Goal: Communication & Community: Participate in discussion

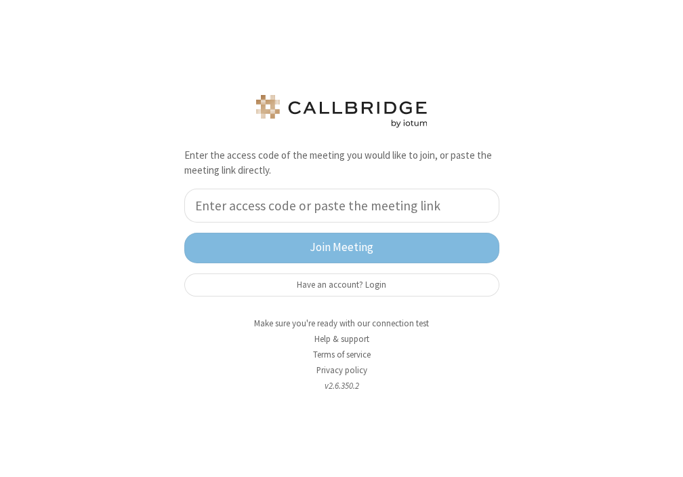
click at [296, 216] on input "tel" at bounding box center [341, 205] width 315 height 34
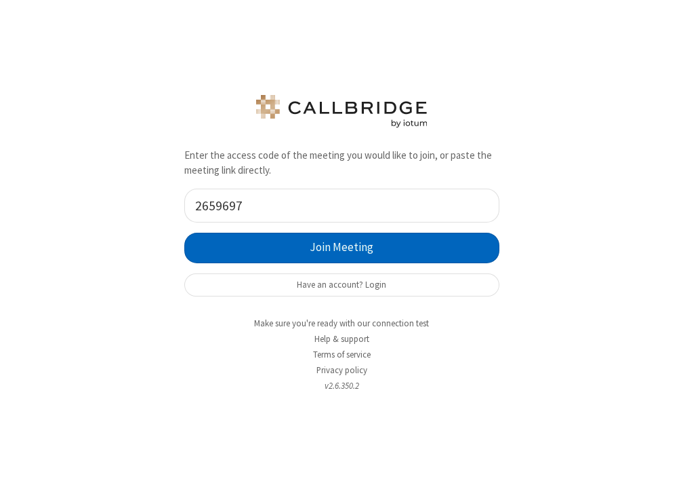
type input "2659697"
click at [289, 235] on button "Join Meeting" at bounding box center [341, 247] width 315 height 31
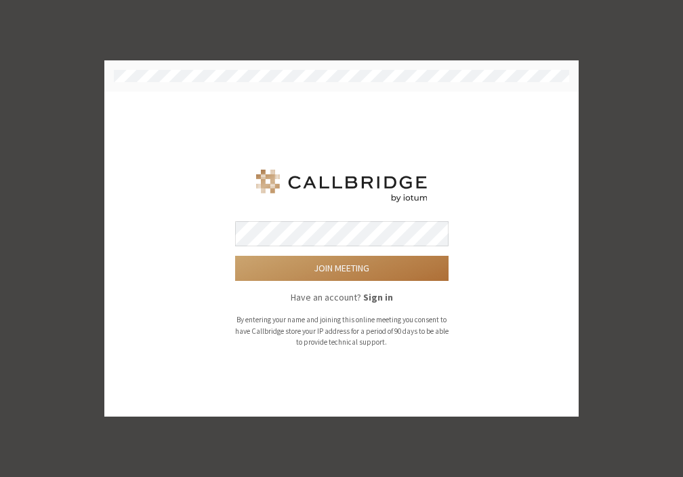
click at [329, 269] on button "Join meeting" at bounding box center [342, 268] width 214 height 25
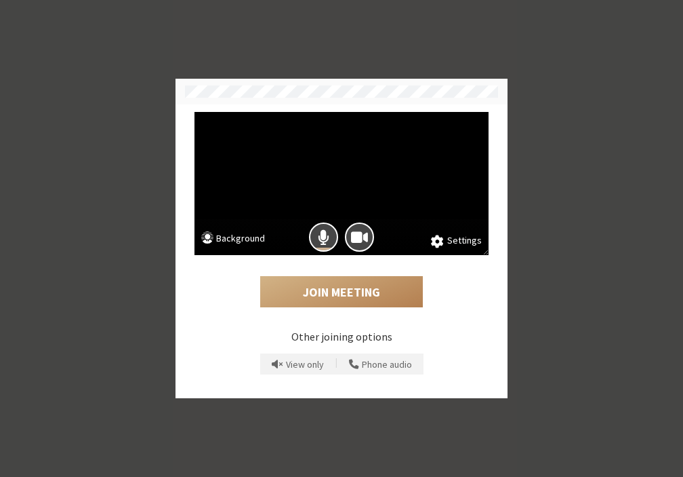
click at [431, 235] on div at bounding box center [342, 237] width 294 height 36
click at [440, 239] on span at bounding box center [437, 241] width 13 height 14
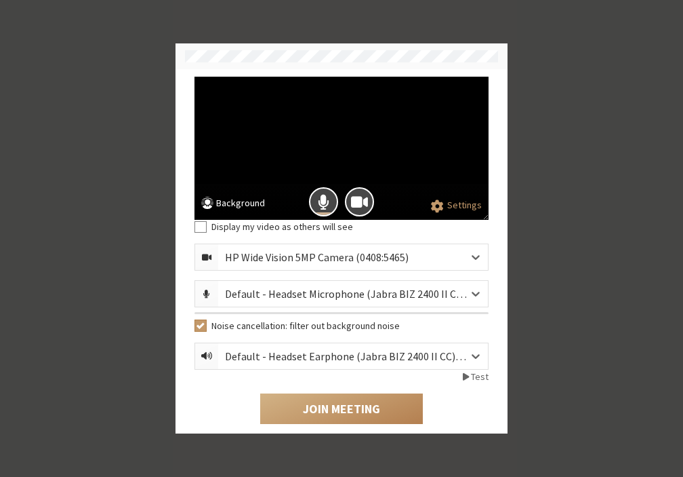
click at [412, 254] on div "HP Wide Vision 5MP Camera (0408:5465)" at bounding box center [327, 257] width 205 height 16
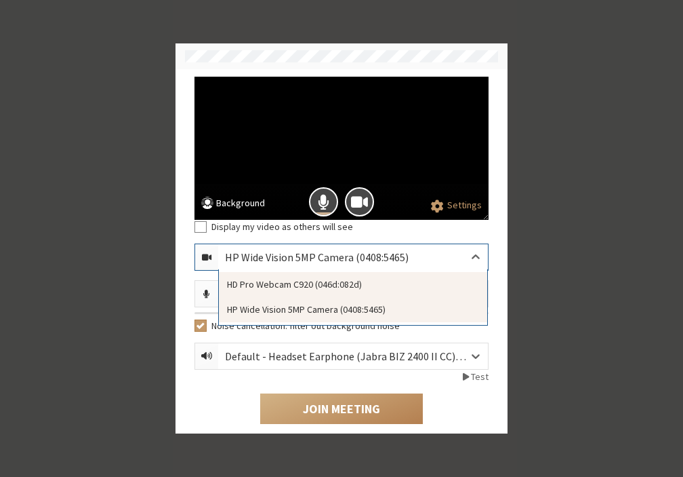
click at [294, 283] on div "HD Pro Webcam C920 (046d:082d)" at bounding box center [353, 284] width 268 height 25
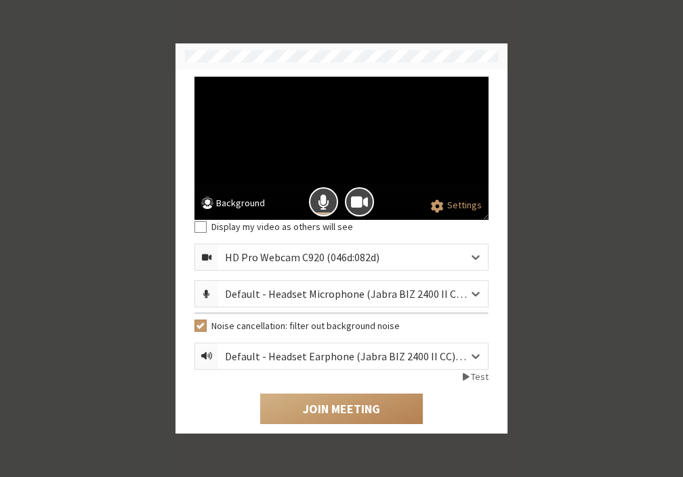
click at [240, 209] on button "Background" at bounding box center [233, 204] width 64 height 17
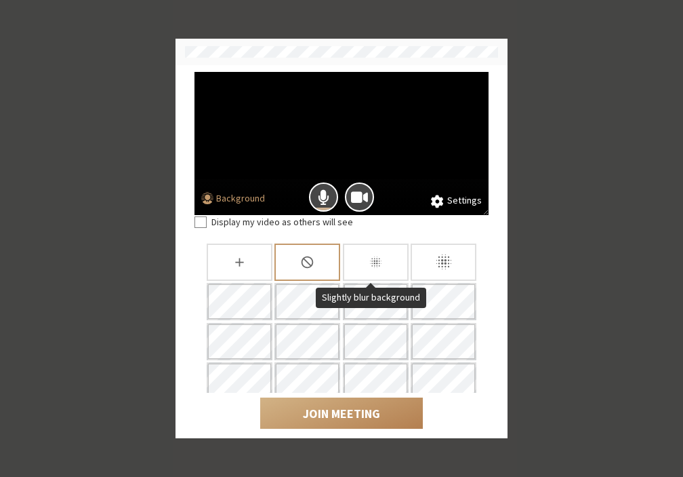
click at [376, 257] on icon "Slightly blur background" at bounding box center [376, 262] width 14 height 14
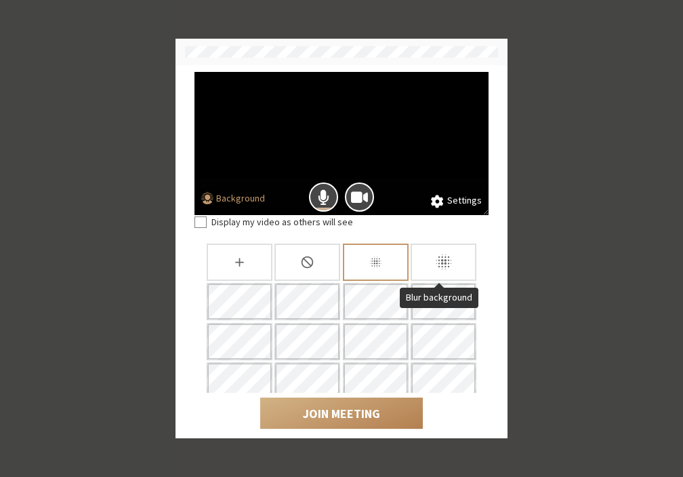
click at [434, 259] on icon "Blur background" at bounding box center [443, 261] width 19 height 19
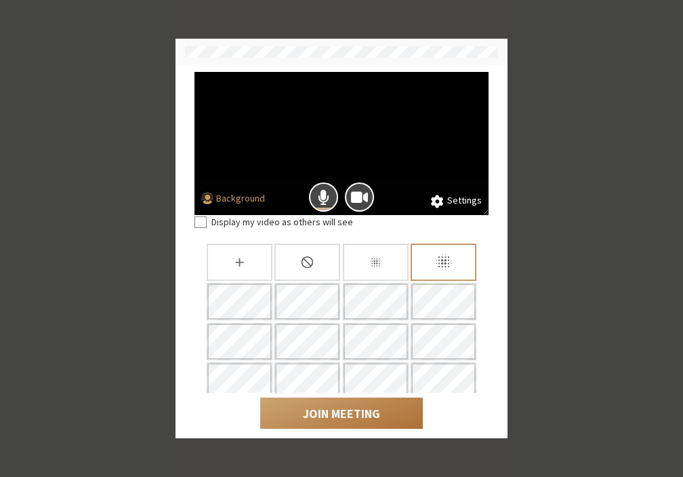
click at [299, 410] on button "Join Meeting" at bounding box center [341, 412] width 163 height 31
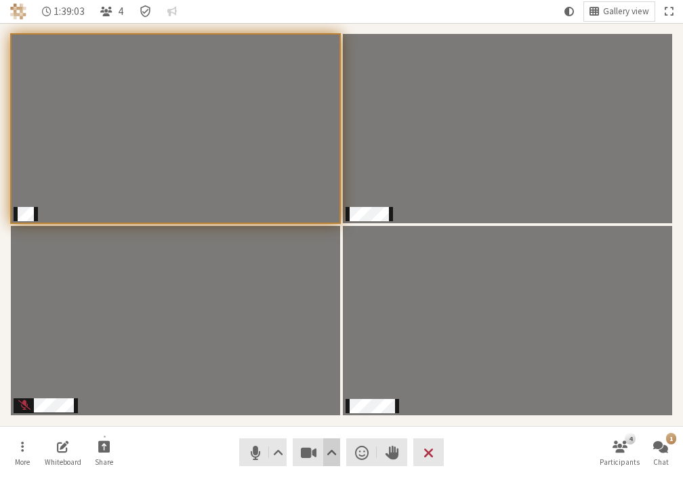
click at [332, 460] on span "Video setting" at bounding box center [332, 452] width 10 height 19
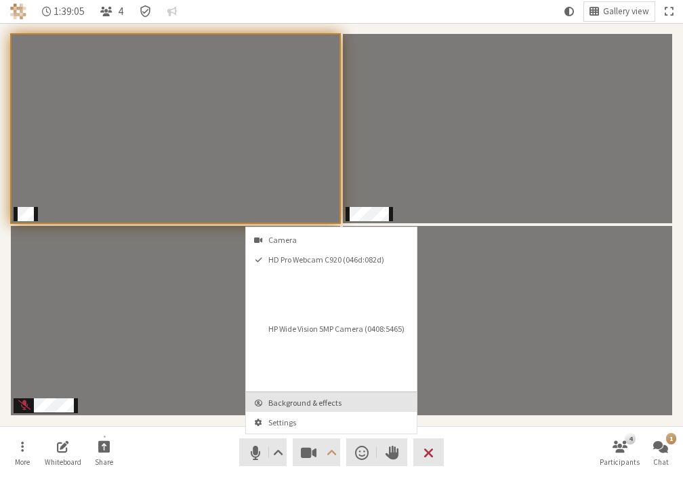
click at [283, 406] on span "Background & effects" at bounding box center [339, 402] width 142 height 9
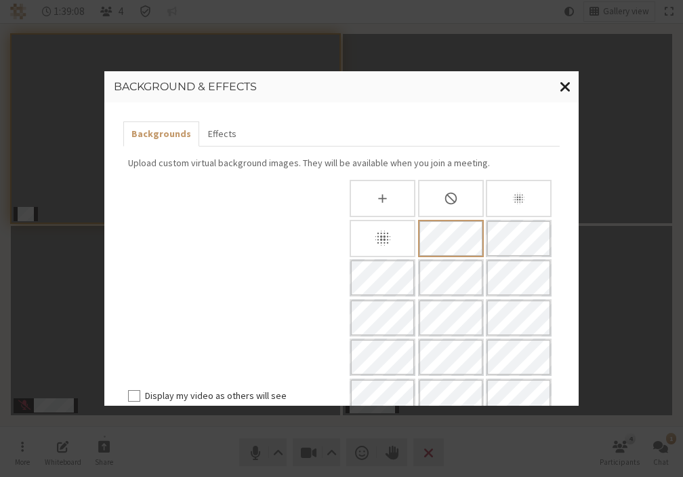
click at [566, 83] on span "Close modal" at bounding box center [566, 86] width 12 height 17
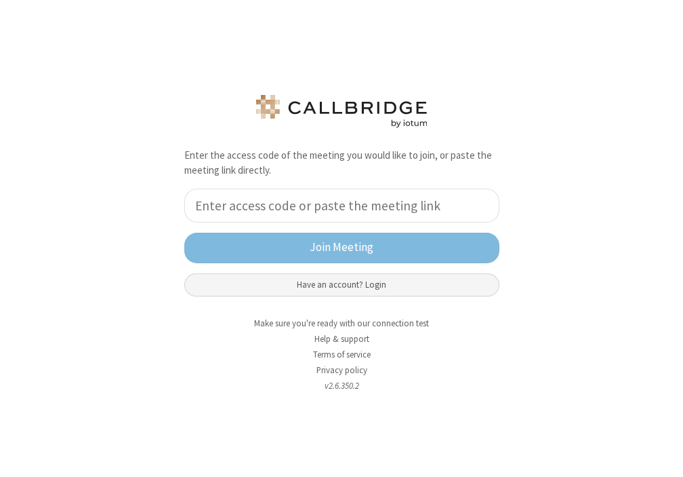
click at [315, 282] on button "Have an account? Login" at bounding box center [341, 284] width 315 height 23
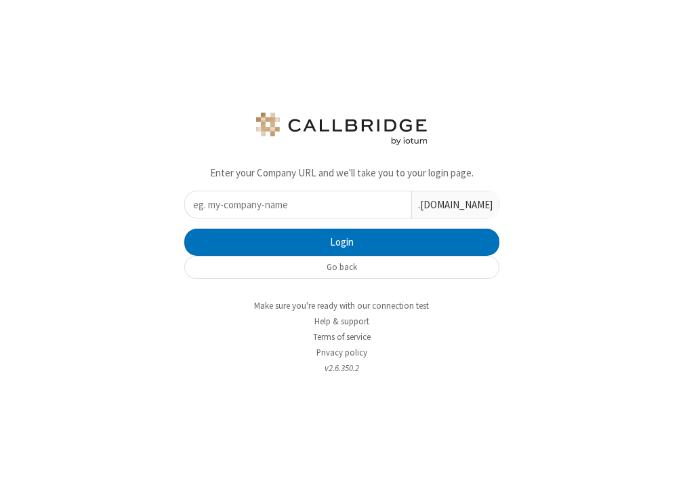
click at [281, 209] on input "text" at bounding box center [298, 204] width 226 height 26
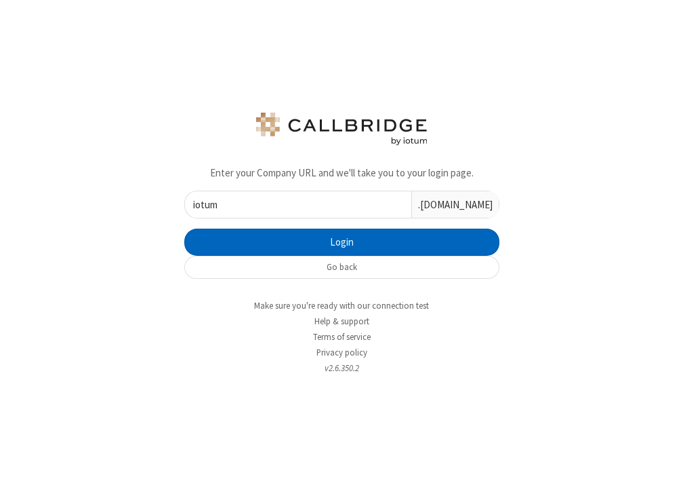
type input "iotum"
click at [282, 243] on button "Login" at bounding box center [341, 241] width 315 height 27
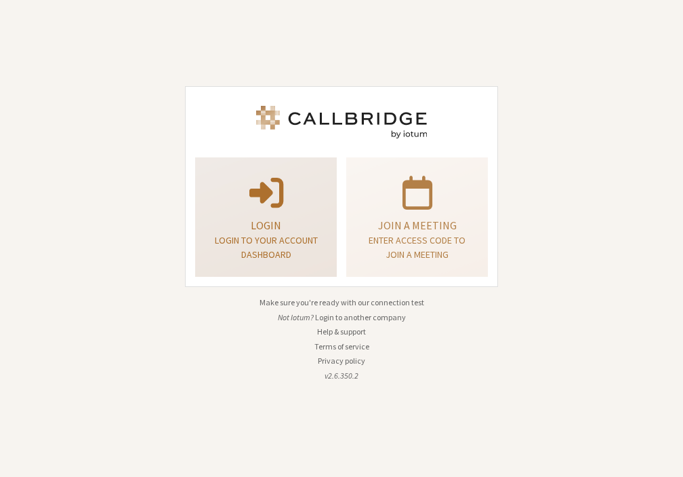
click at [268, 237] on p "Login to your account dashboard" at bounding box center [266, 247] width 108 height 28
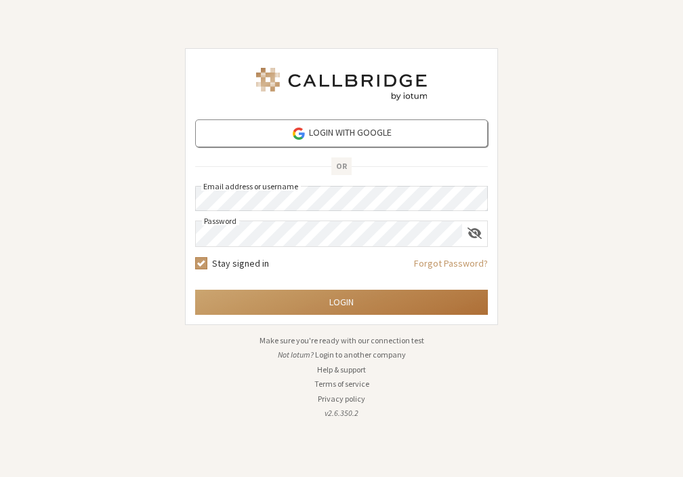
click at [333, 301] on button "Login" at bounding box center [341, 301] width 293 height 25
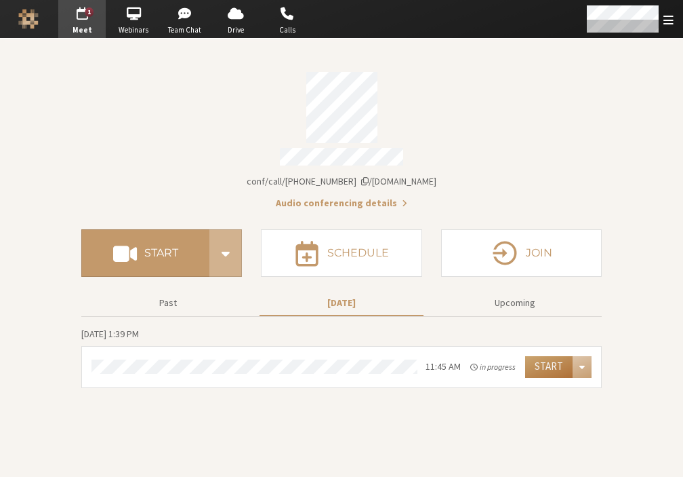
click at [544, 367] on button "Start" at bounding box center [548, 367] width 47 height 22
click at [666, 22] on span "Open menu" at bounding box center [669, 20] width 10 height 13
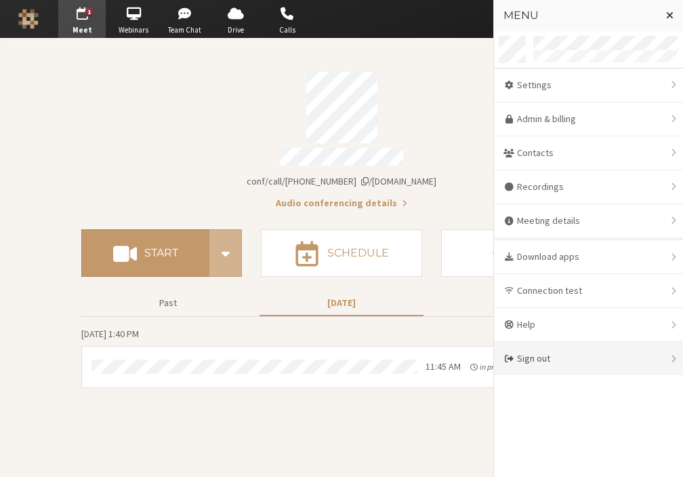
click at [540, 354] on div "Sign out" at bounding box center [588, 358] width 189 height 33
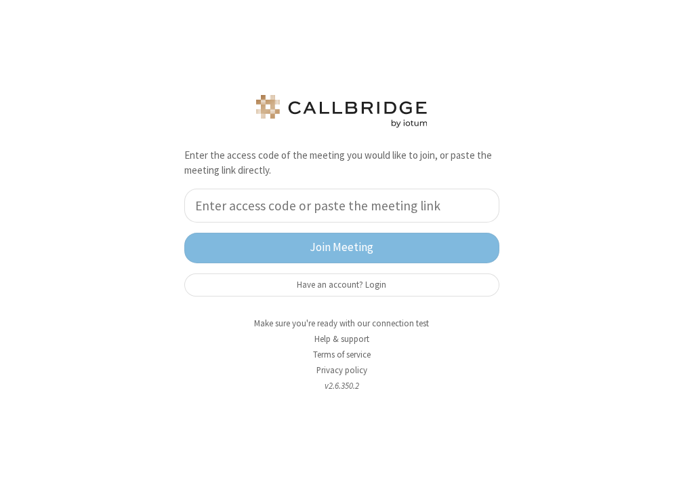
click at [290, 214] on input "tel" at bounding box center [341, 205] width 315 height 34
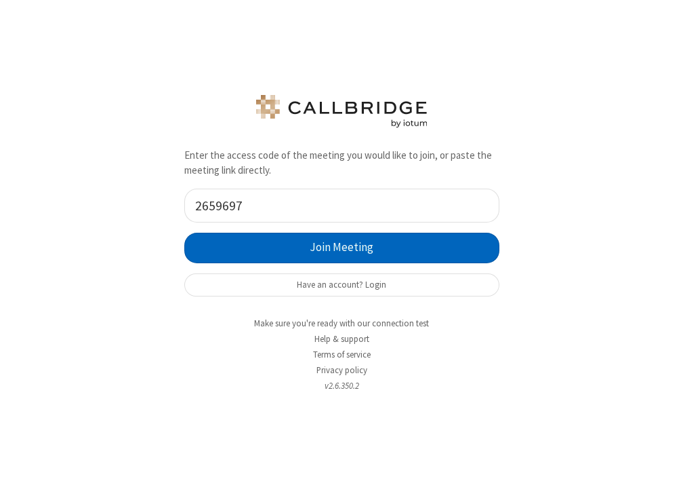
type input "2659697"
click at [320, 251] on button "Join Meeting" at bounding box center [341, 247] width 315 height 31
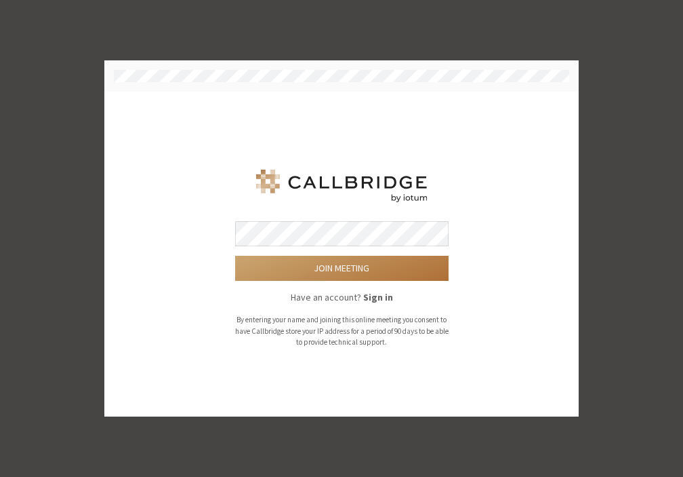
click at [325, 266] on button "Join meeting" at bounding box center [342, 268] width 214 height 25
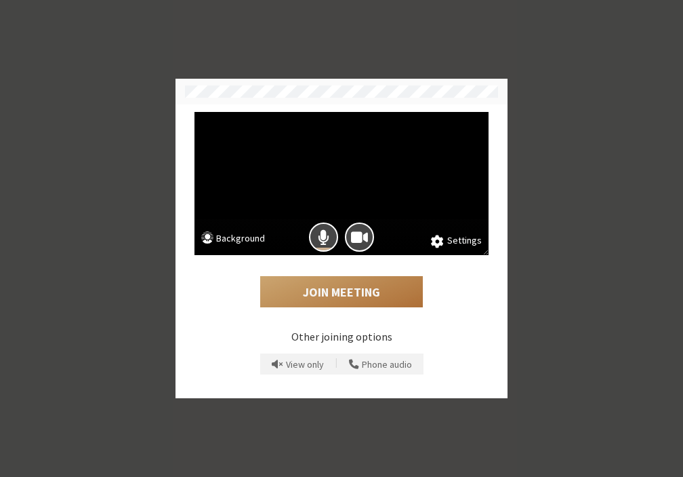
click at [323, 295] on button "Join Meeting" at bounding box center [341, 291] width 163 height 31
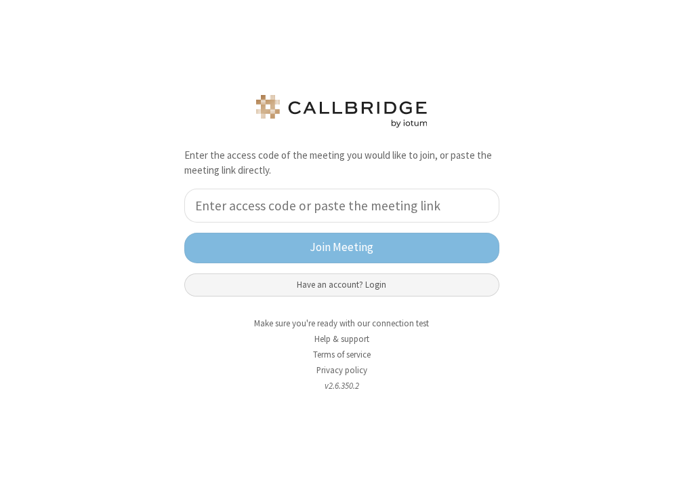
click at [330, 282] on button "Have an account? Login" at bounding box center [341, 284] width 315 height 23
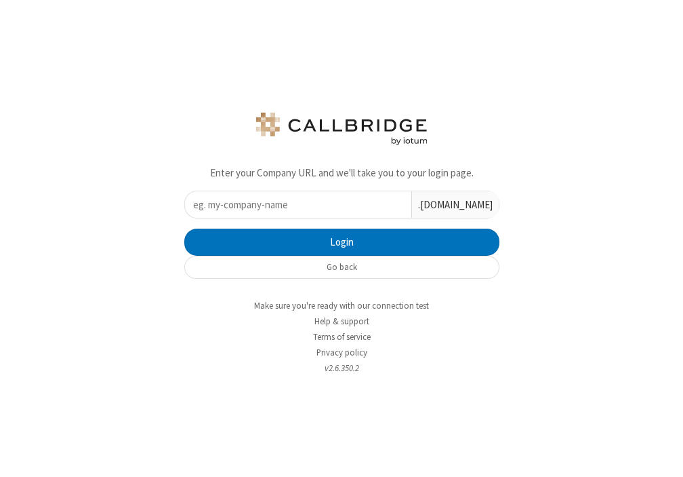
click at [287, 212] on input "text" at bounding box center [298, 204] width 226 height 26
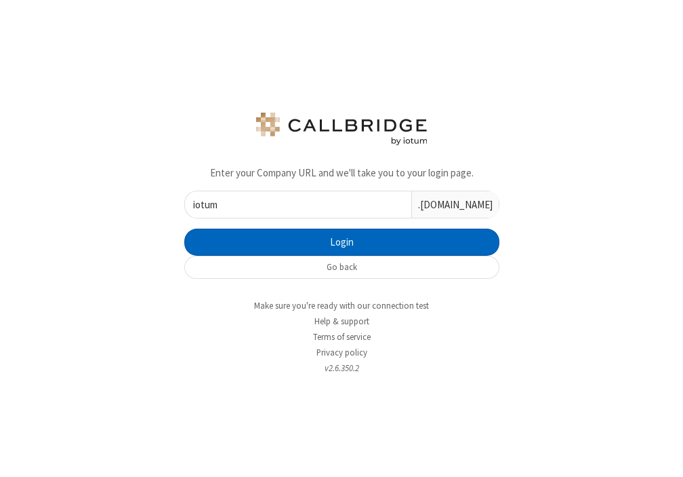
type input "iotum"
click at [297, 239] on button "Login" at bounding box center [341, 241] width 315 height 27
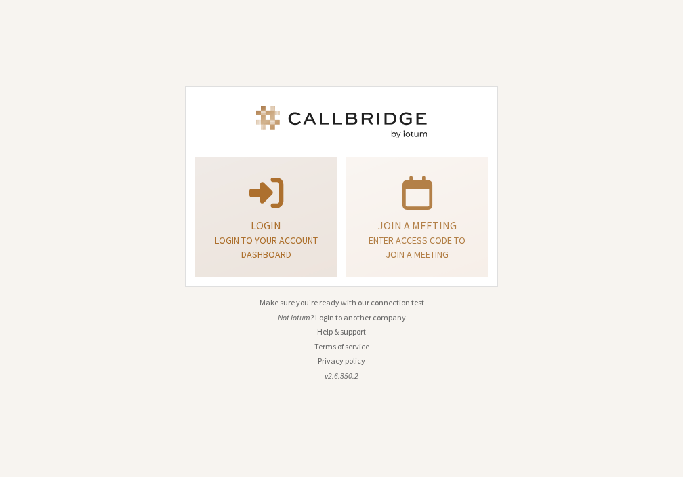
click at [282, 232] on p "Login" at bounding box center [266, 225] width 108 height 16
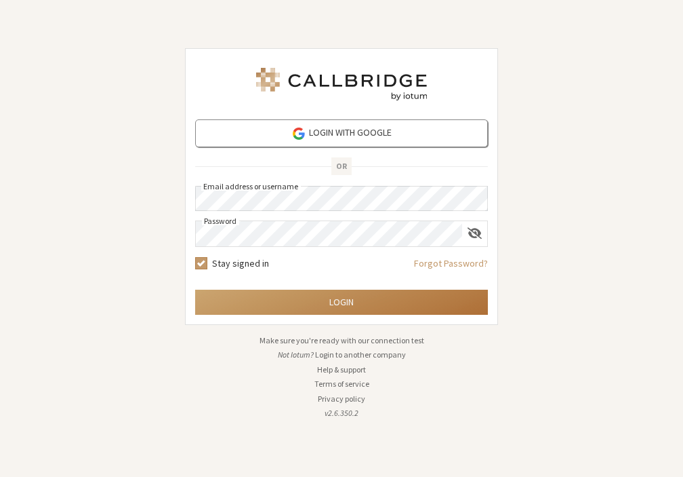
click at [297, 298] on button "Login" at bounding box center [341, 301] width 293 height 25
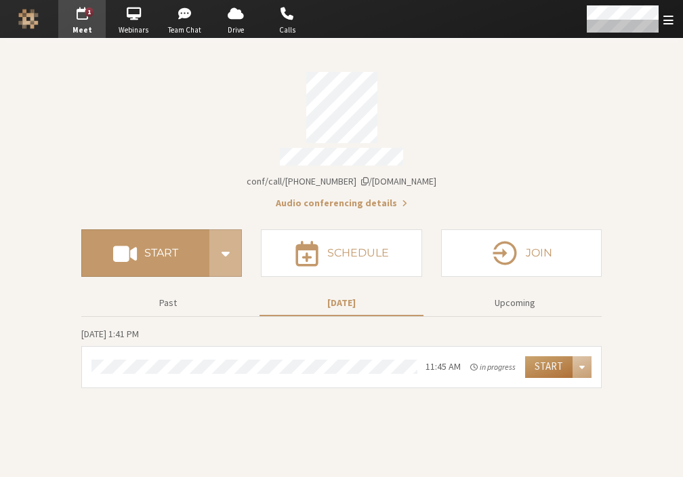
click at [544, 361] on button "Start" at bounding box center [548, 367] width 47 height 22
click at [662, 27] on div "Open menu" at bounding box center [629, 19] width 108 height 38
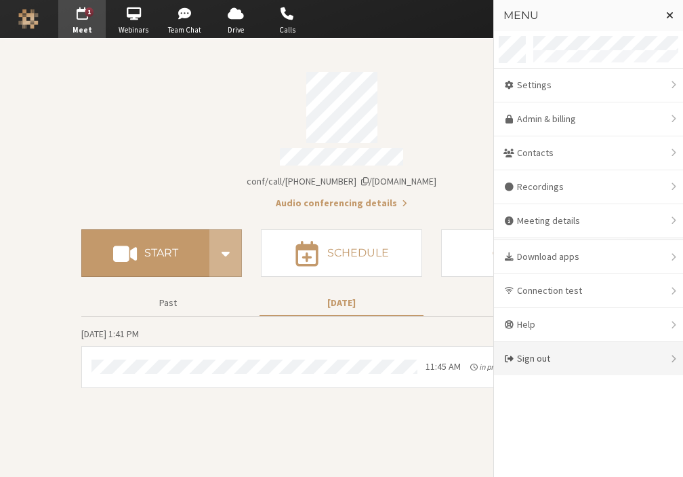
click at [527, 367] on div "Sign out" at bounding box center [588, 358] width 189 height 33
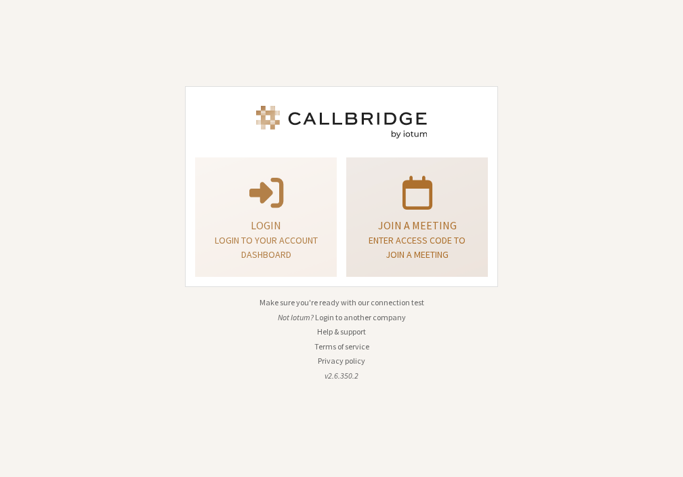
click at [404, 226] on p "Join a meeting" at bounding box center [417, 225] width 108 height 16
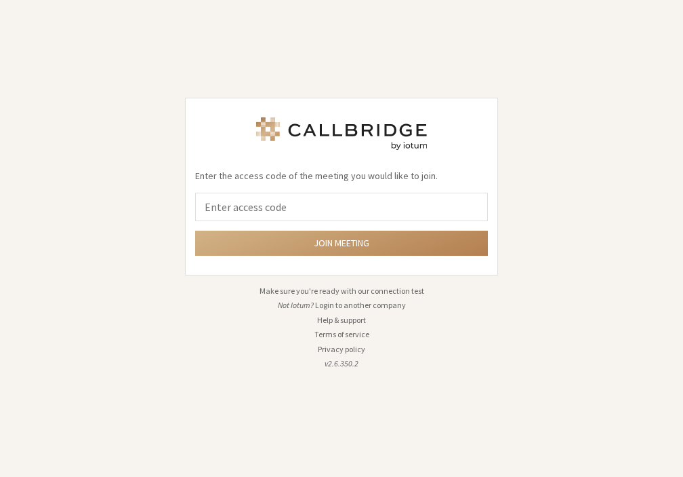
click at [296, 211] on input "tel" at bounding box center [341, 207] width 293 height 28
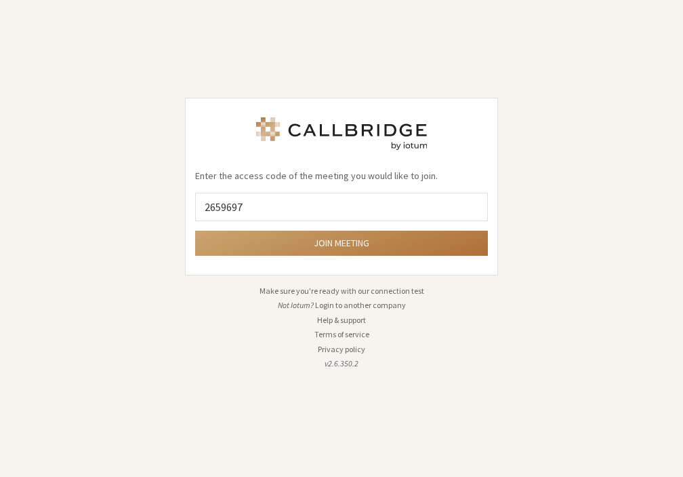
type input "2659697"
click at [333, 244] on button "Join meeting" at bounding box center [341, 242] width 293 height 25
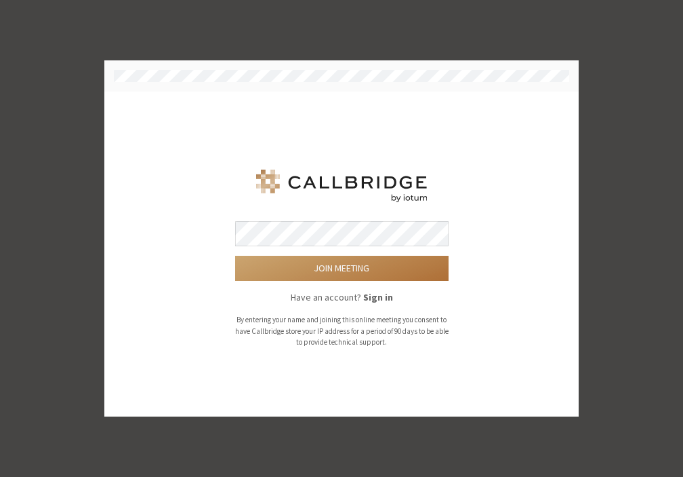
click at [296, 272] on button "Join meeting" at bounding box center [342, 268] width 214 height 25
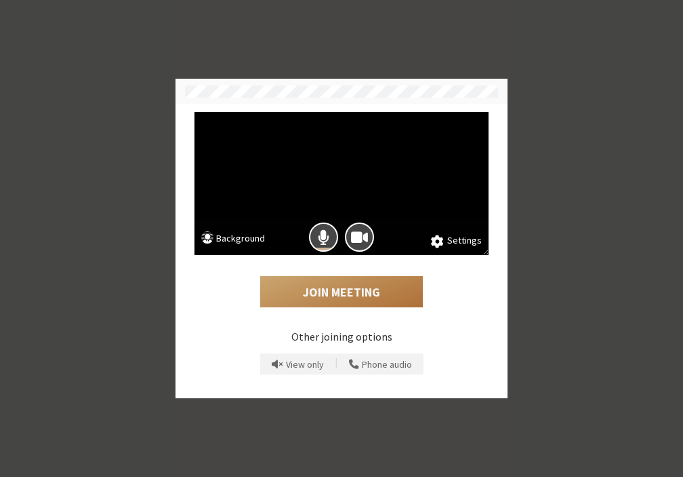
click at [327, 293] on button "Join Meeting" at bounding box center [341, 291] width 163 height 31
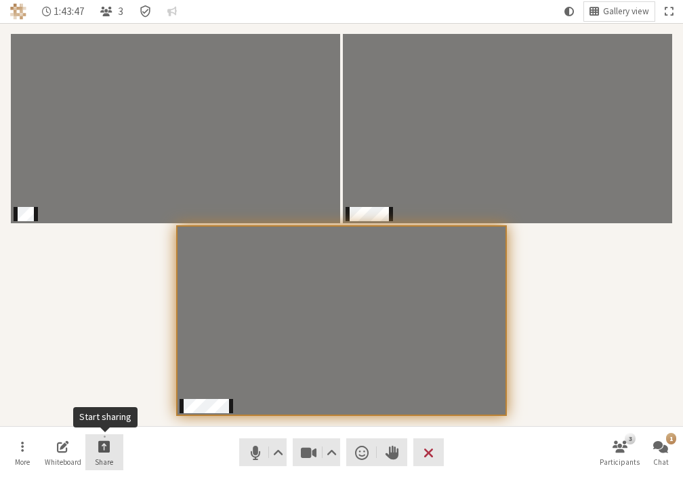
click at [109, 456] on button "Share" at bounding box center [104, 452] width 38 height 37
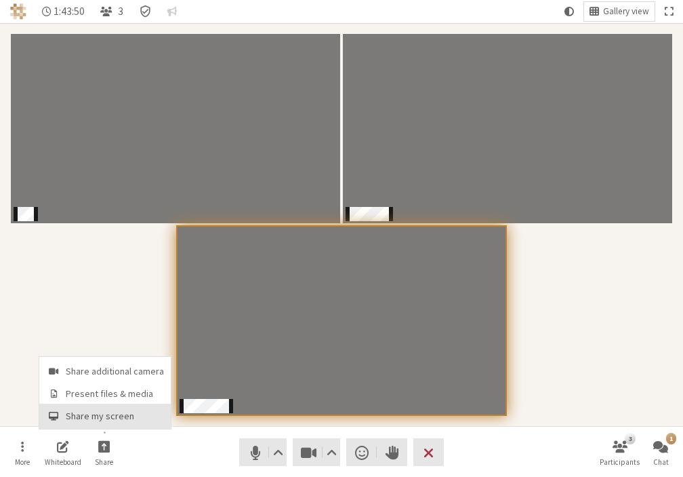
click at [108, 411] on span "Share my screen" at bounding box center [115, 416] width 98 height 10
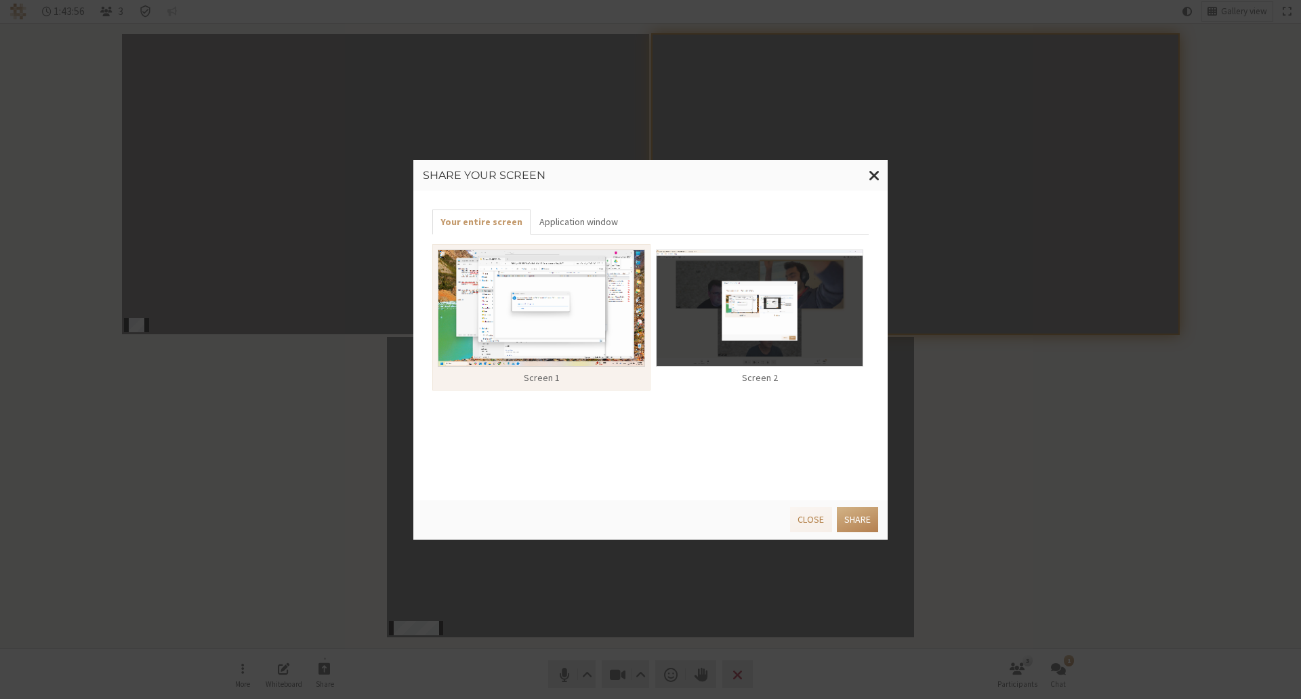
click at [546, 343] on img at bounding box center [541, 307] width 207 height 117
click at [584, 331] on img at bounding box center [541, 307] width 207 height 117
click at [683, 476] on button "Share" at bounding box center [857, 519] width 41 height 25
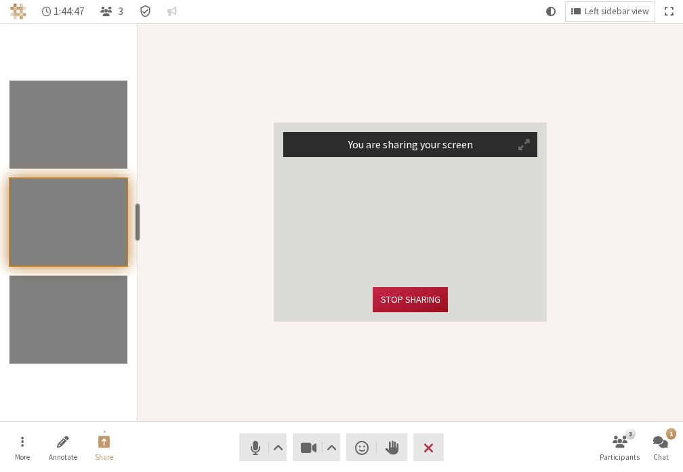
click at [437, 298] on button "Stop sharing" at bounding box center [410, 299] width 75 height 25
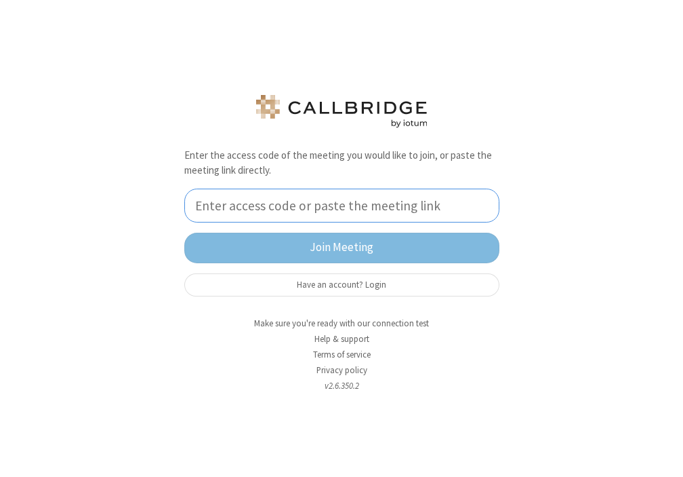
click at [319, 204] on input "tel" at bounding box center [341, 205] width 315 height 34
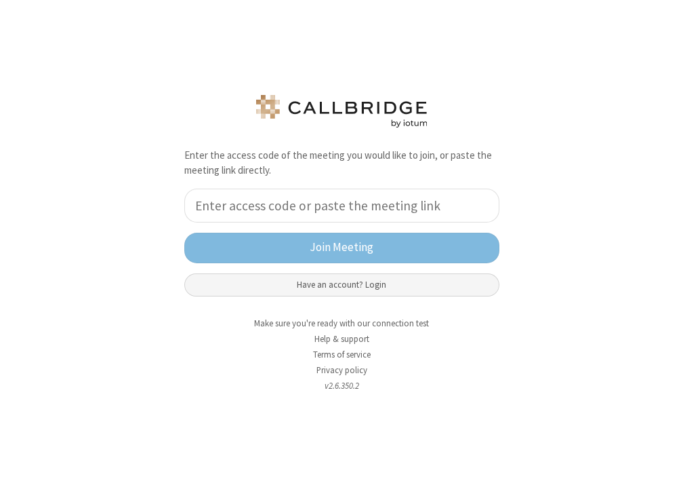
click at [334, 286] on button "Have an account? Login" at bounding box center [341, 284] width 315 height 23
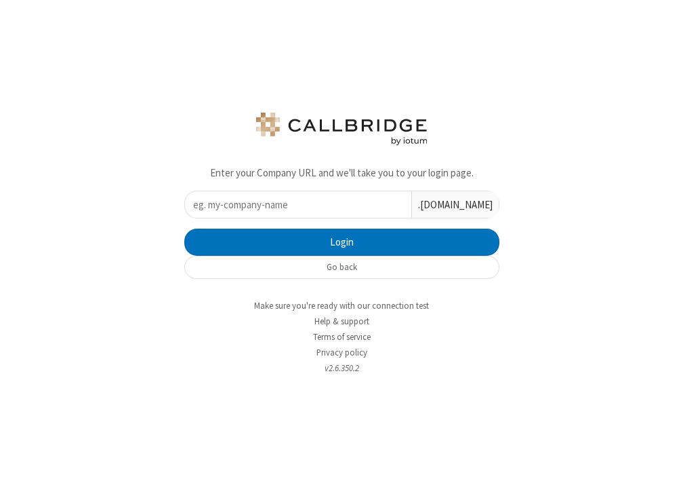
click at [293, 205] on input "text" at bounding box center [298, 204] width 226 height 26
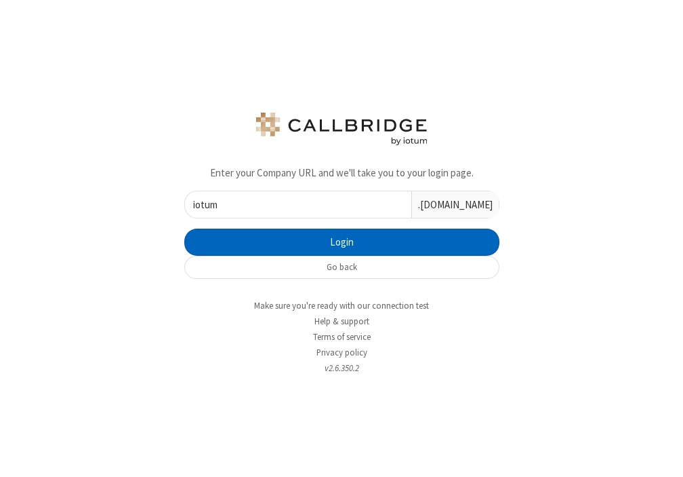
type input "iotum"
click at [294, 245] on button "Login" at bounding box center [341, 241] width 315 height 27
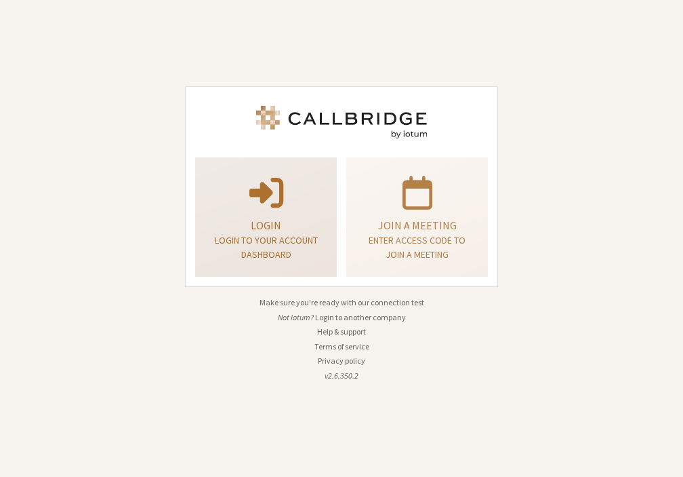
click at [290, 204] on p at bounding box center [266, 191] width 108 height 38
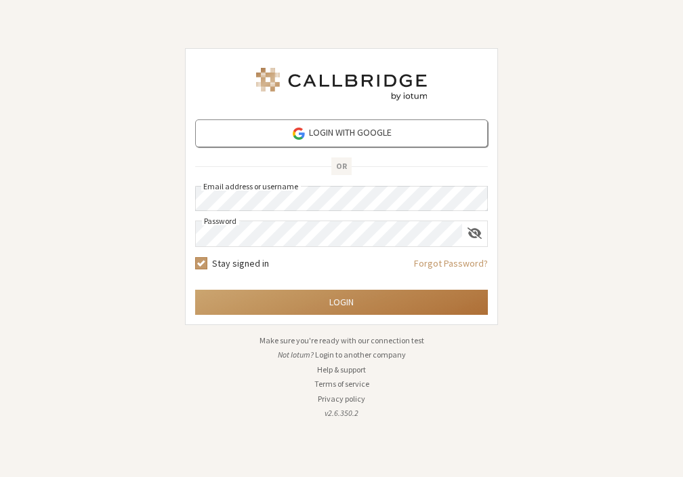
click at [351, 308] on button "Login" at bounding box center [341, 301] width 293 height 25
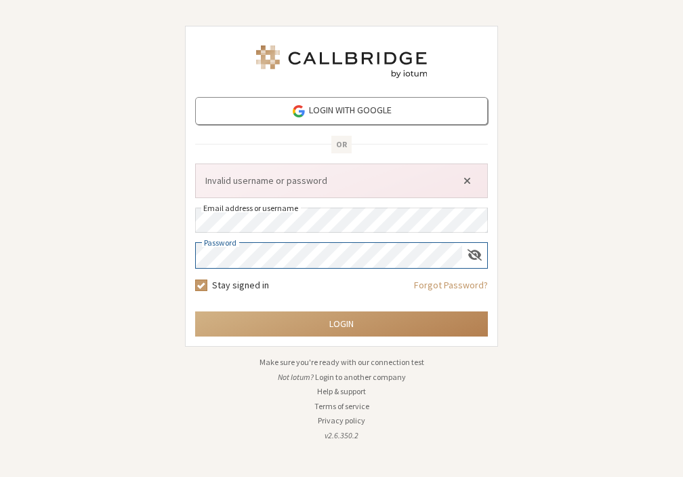
click at [182, 263] on div "Login with Google OR Invalid username or password Email address or username Pas…" at bounding box center [342, 238] width 332 height 458
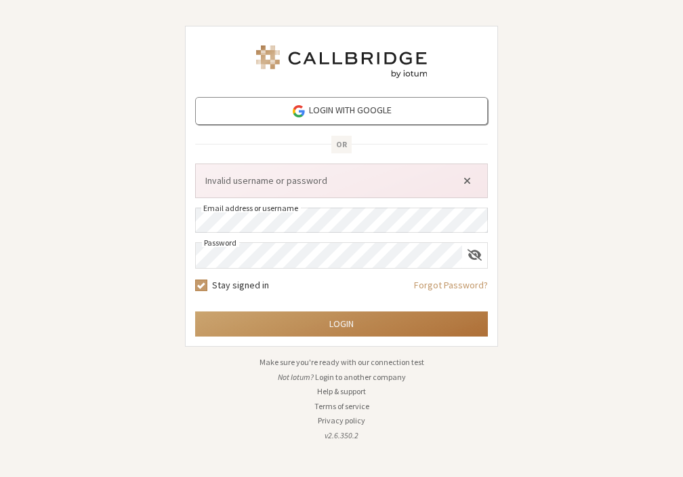
click at [268, 321] on button "Login" at bounding box center [341, 323] width 293 height 25
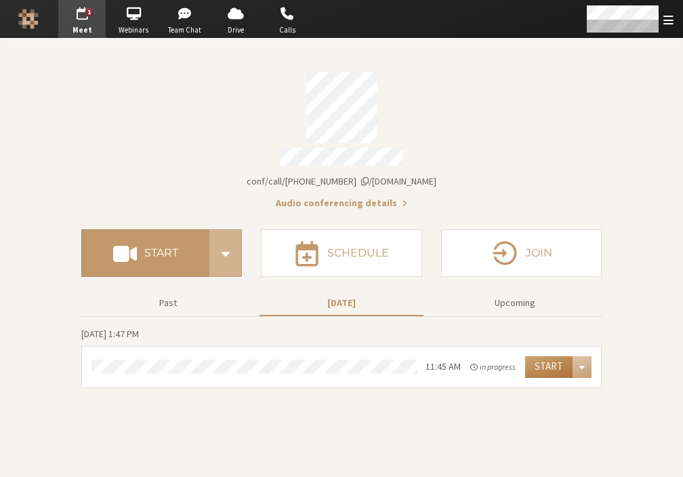
click at [548, 363] on button "Start" at bounding box center [548, 367] width 47 height 22
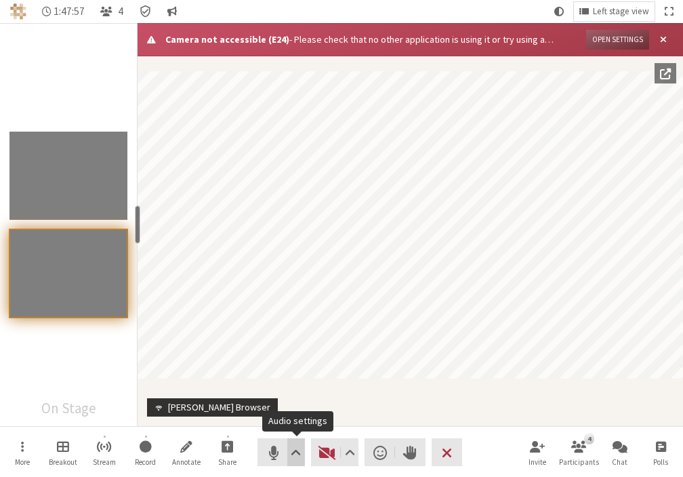
click at [296, 455] on span "Audio settings" at bounding box center [296, 452] width 10 height 19
click at [351, 456] on span "Video setting" at bounding box center [350, 452] width 10 height 19
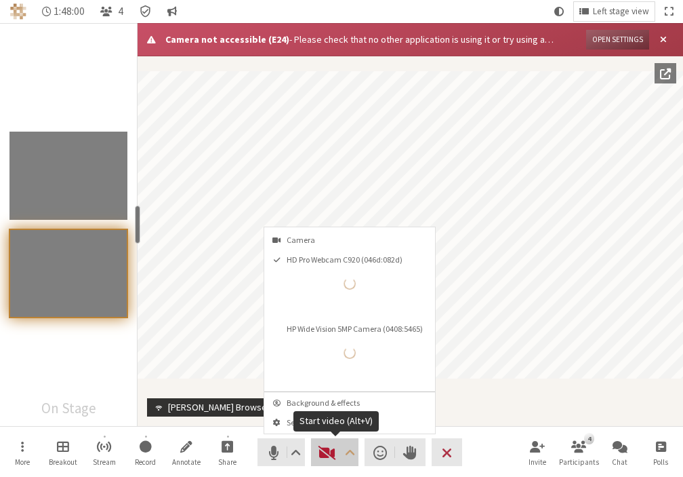
click at [327, 458] on span "Start video (Alt+V)" at bounding box center [327, 452] width 19 height 19
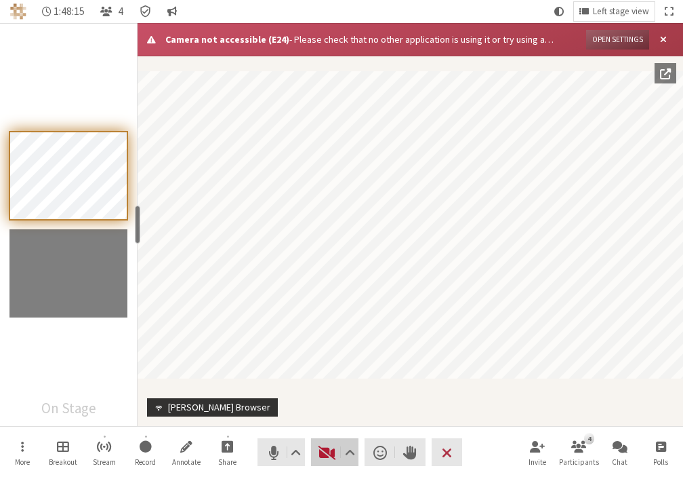
click at [325, 459] on span "Start video (Alt+V)" at bounding box center [327, 452] width 19 height 19
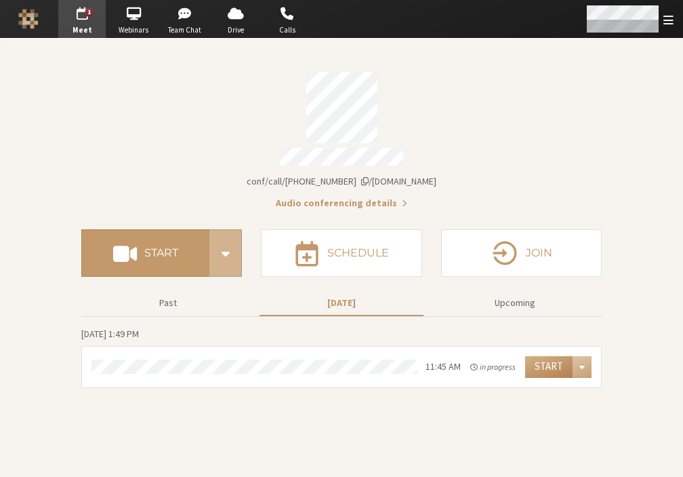
click at [674, 24] on div "Open menu" at bounding box center [629, 19] width 108 height 38
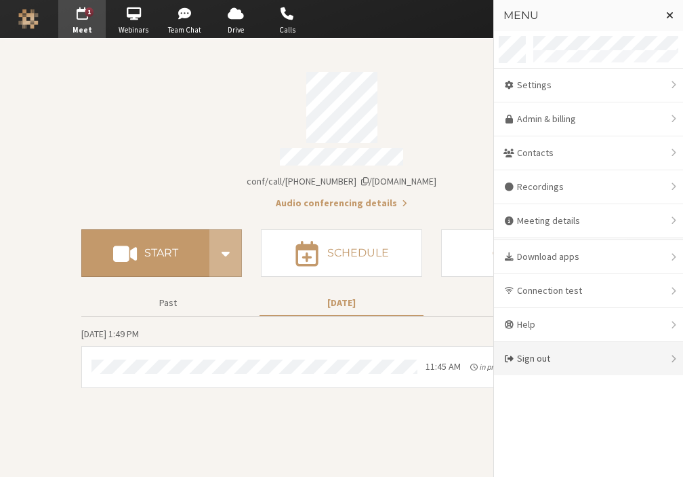
click at [546, 355] on div "Sign out" at bounding box center [588, 358] width 189 height 33
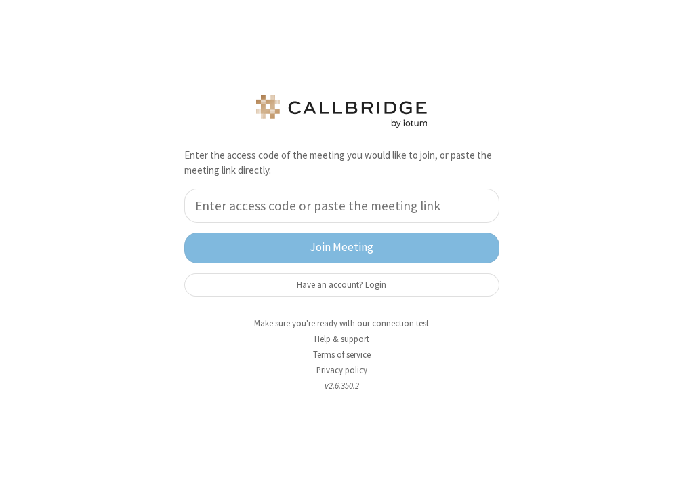
click at [300, 214] on input "tel" at bounding box center [341, 205] width 315 height 34
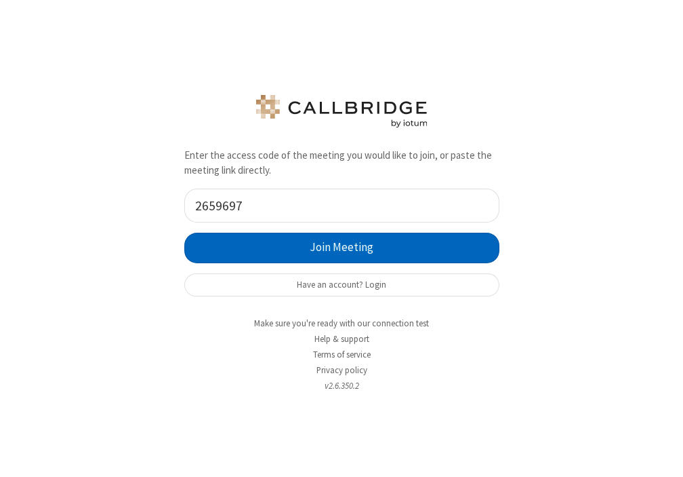
type input "2659697"
click at [282, 240] on button "Join Meeting" at bounding box center [341, 247] width 315 height 31
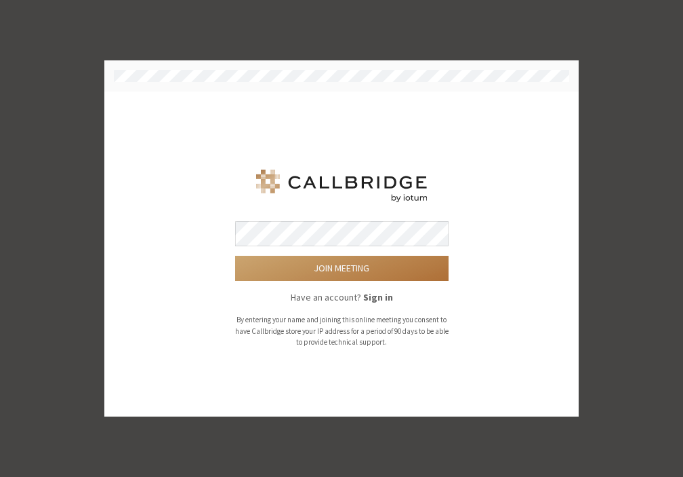
click at [324, 264] on button "Join meeting" at bounding box center [342, 268] width 214 height 25
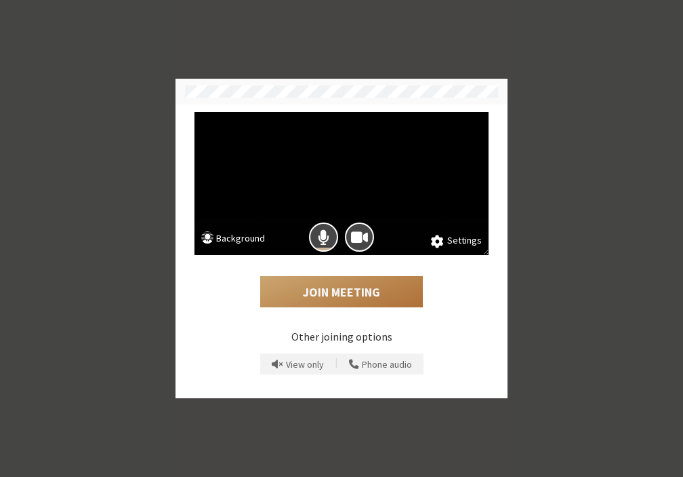
click at [336, 293] on button "Join Meeting" at bounding box center [341, 291] width 163 height 31
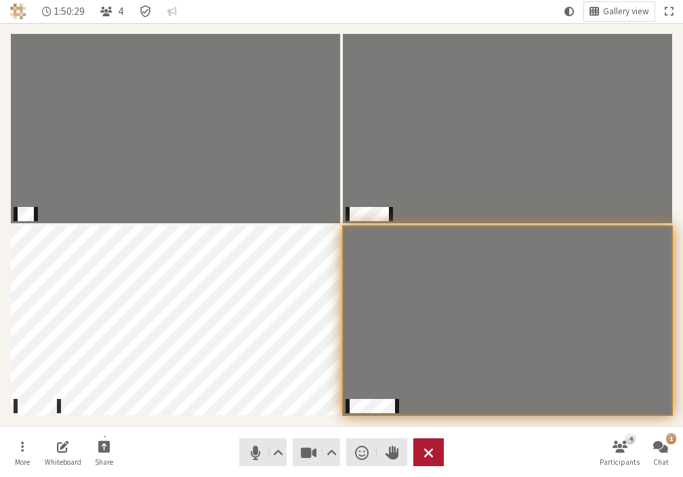
click at [430, 460] on span "Leave meeting" at bounding box center [429, 452] width 10 height 19
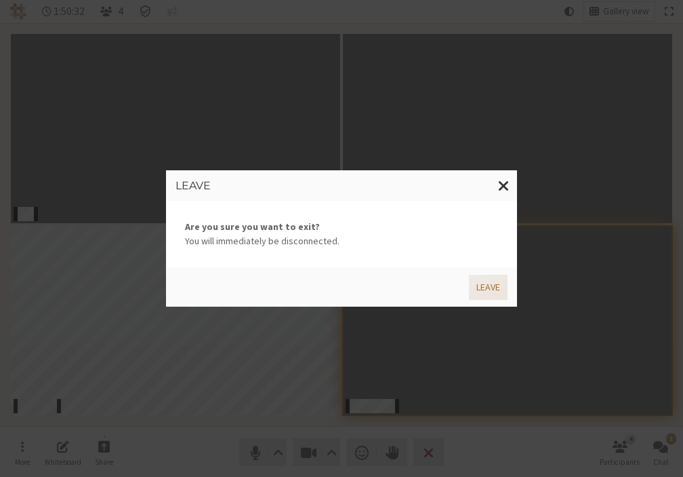
click at [485, 290] on button "Leave" at bounding box center [488, 287] width 39 height 25
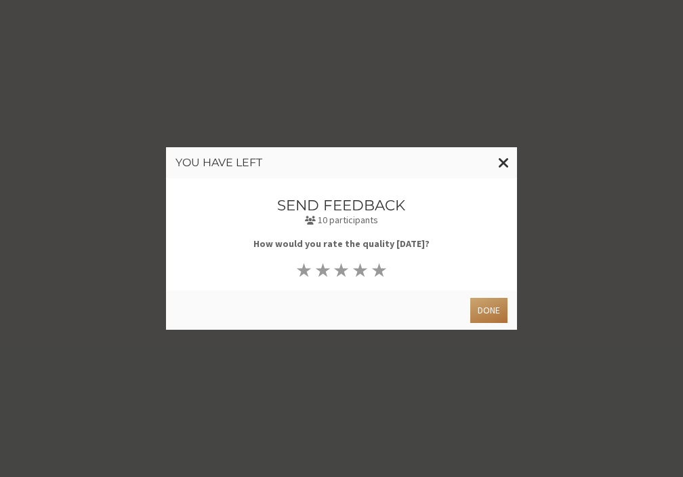
click at [479, 303] on button "Done" at bounding box center [488, 310] width 37 height 25
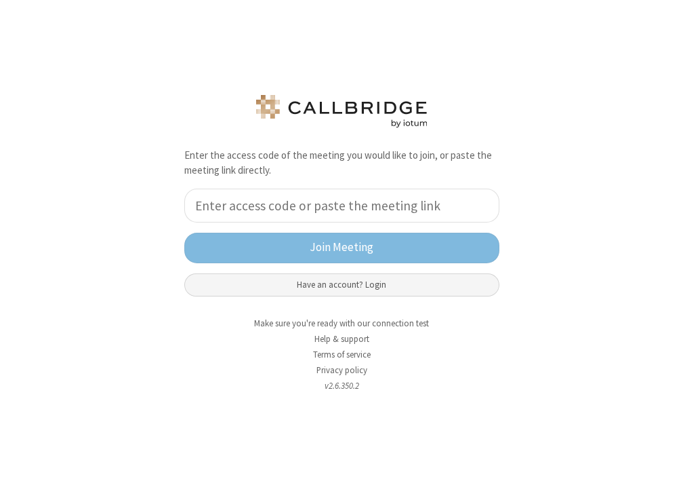
click at [333, 285] on button "Have an account? Login" at bounding box center [341, 284] width 315 height 23
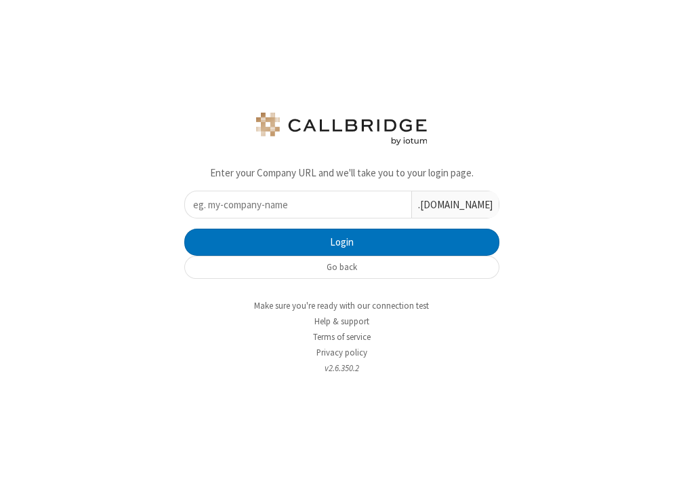
click at [266, 211] on input "text" at bounding box center [298, 204] width 226 height 26
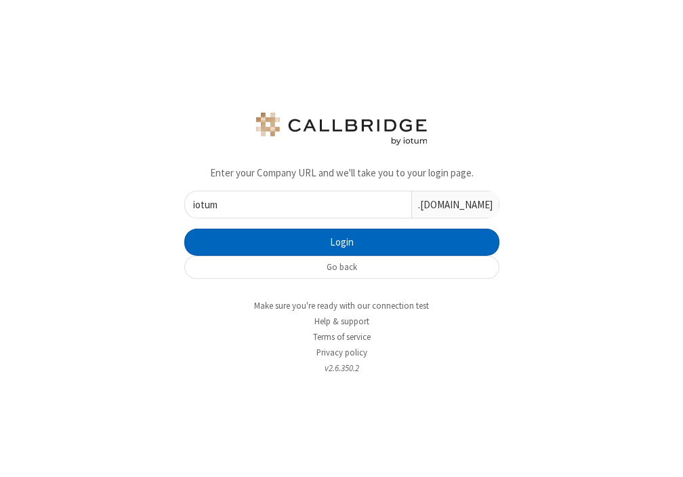
type input "iotum"
click at [287, 239] on button "Login" at bounding box center [341, 241] width 315 height 27
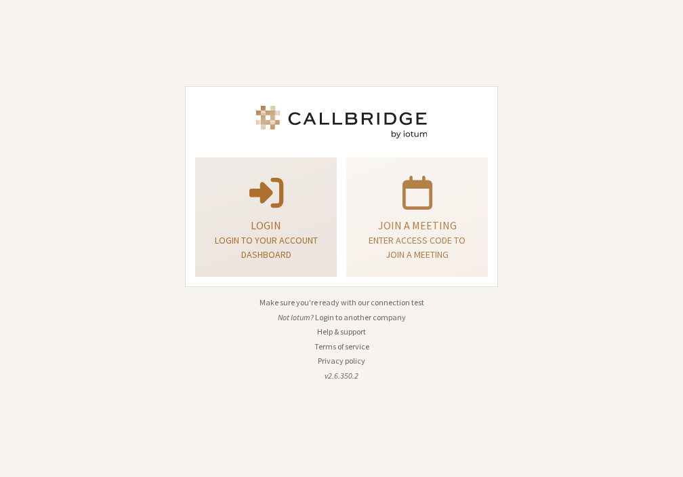
click at [263, 230] on p "Login" at bounding box center [266, 225] width 108 height 16
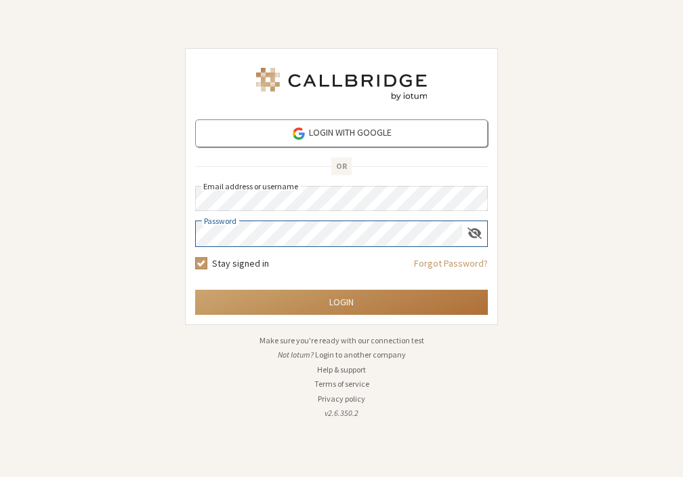
click at [305, 304] on button "Login" at bounding box center [341, 301] width 293 height 25
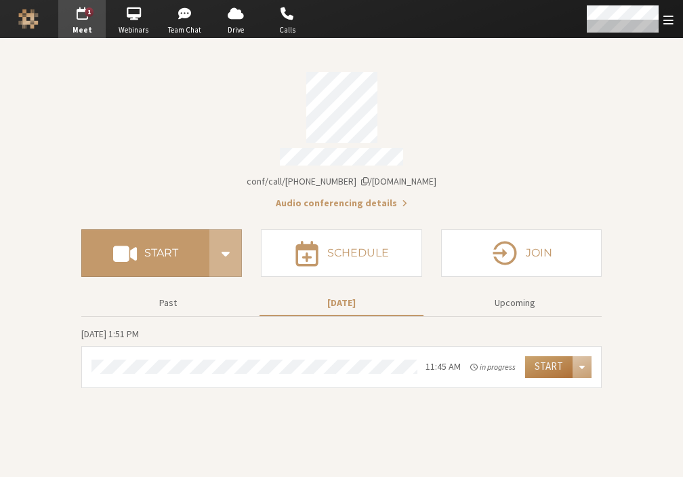
click at [548, 365] on button "Start" at bounding box center [548, 367] width 47 height 22
click at [667, 22] on span "Open menu" at bounding box center [669, 20] width 10 height 13
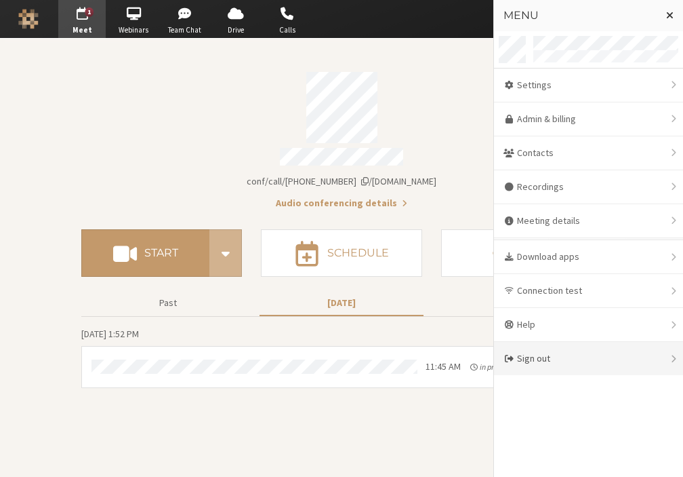
click at [555, 363] on div "Sign out" at bounding box center [588, 358] width 189 height 33
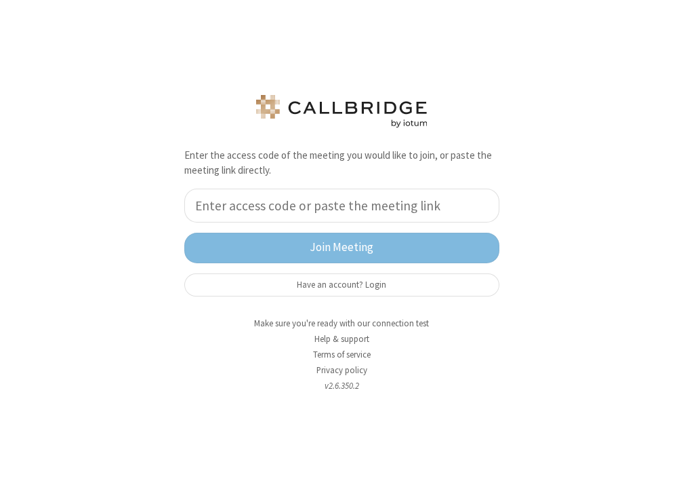
click at [265, 212] on input "tel" at bounding box center [341, 205] width 315 height 34
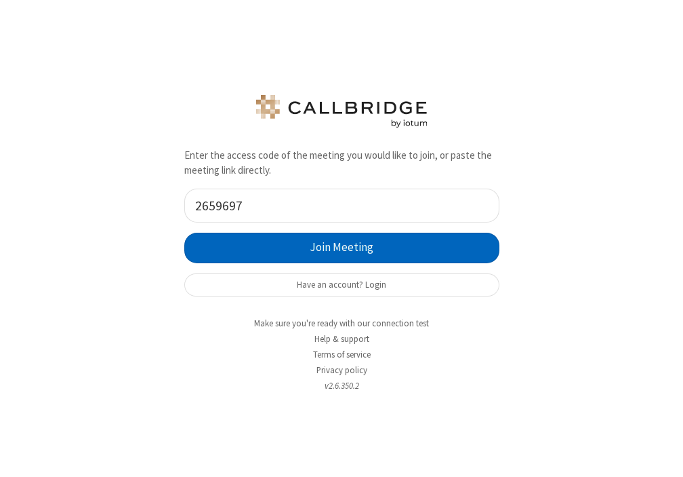
type input "2659697"
click at [300, 252] on button "Join Meeting" at bounding box center [341, 247] width 315 height 31
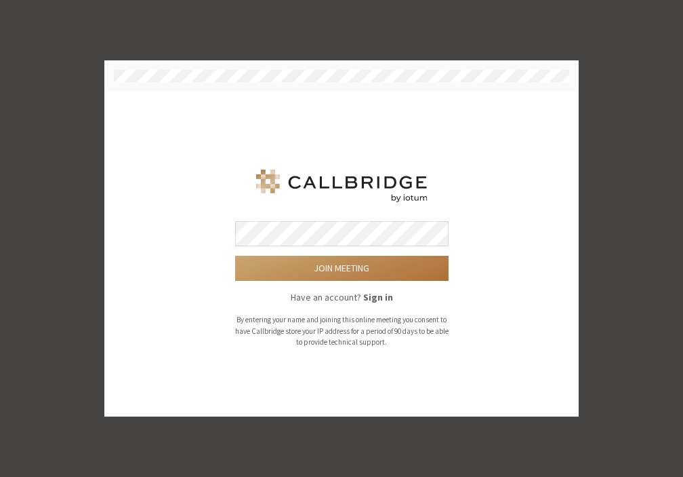
click at [308, 265] on button "Join meeting" at bounding box center [342, 268] width 214 height 25
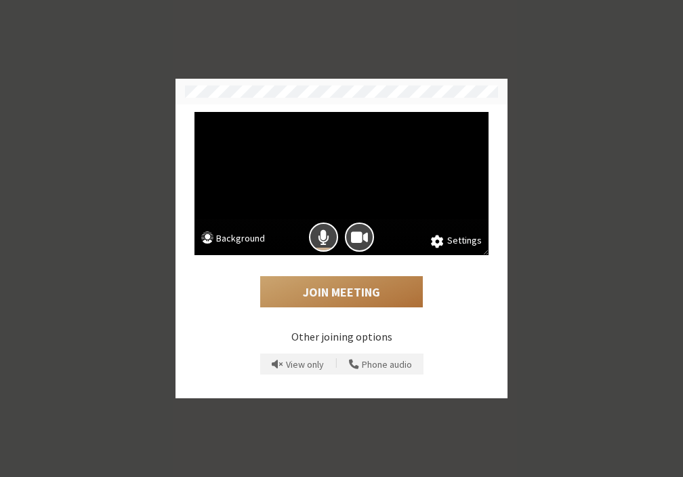
click at [350, 288] on button "Join Meeting" at bounding box center [341, 291] width 163 height 31
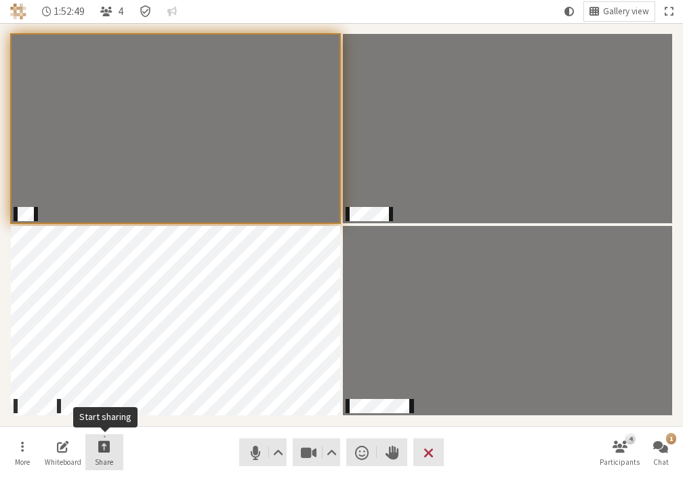
click at [101, 453] on span "Start sharing" at bounding box center [104, 446] width 12 height 16
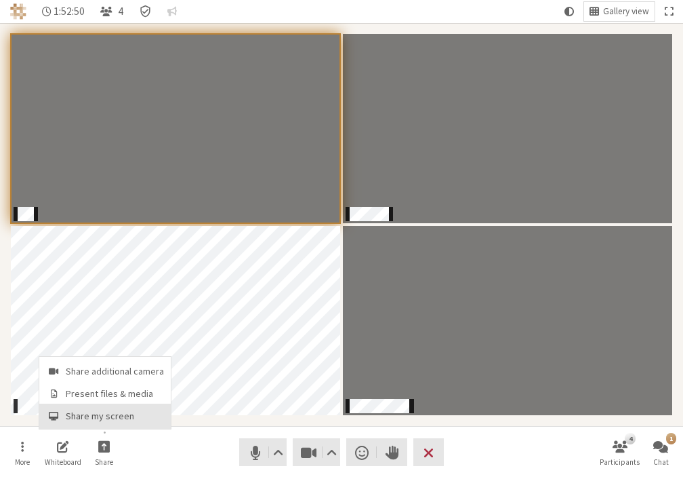
click at [81, 406] on button "Share my screen" at bounding box center [104, 415] width 131 height 24
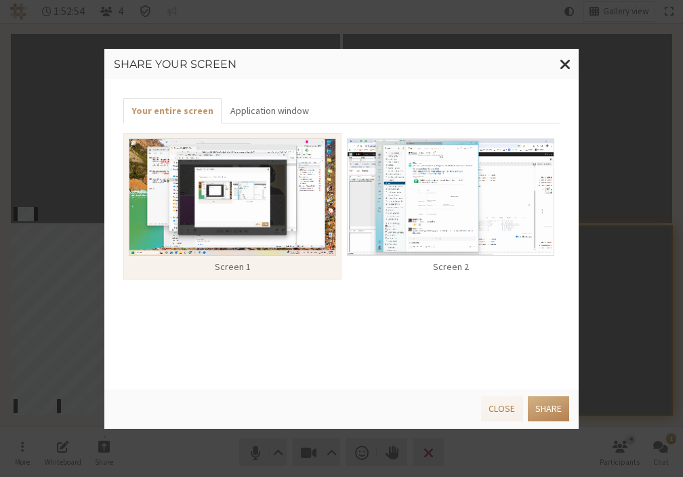
click at [232, 213] on img at bounding box center [232, 196] width 207 height 117
click at [542, 405] on button "Share" at bounding box center [548, 408] width 41 height 25
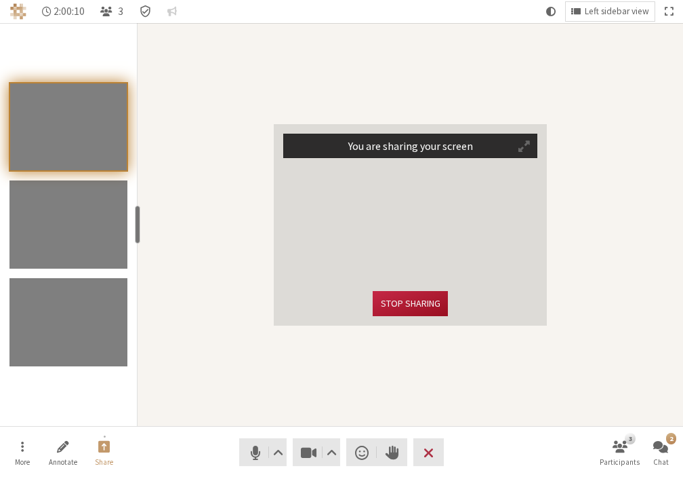
click at [413, 301] on button "Stop sharing" at bounding box center [410, 303] width 75 height 25
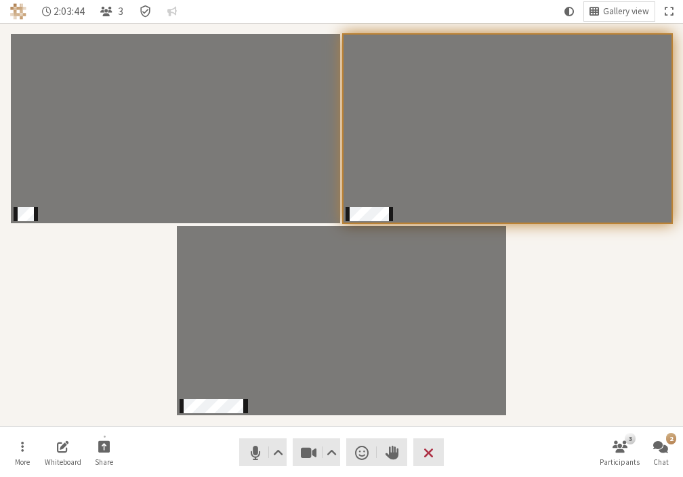
click at [621, 330] on div "Participants" at bounding box center [341, 225] width 664 height 384
